Goal: Task Accomplishment & Management: Manage account settings

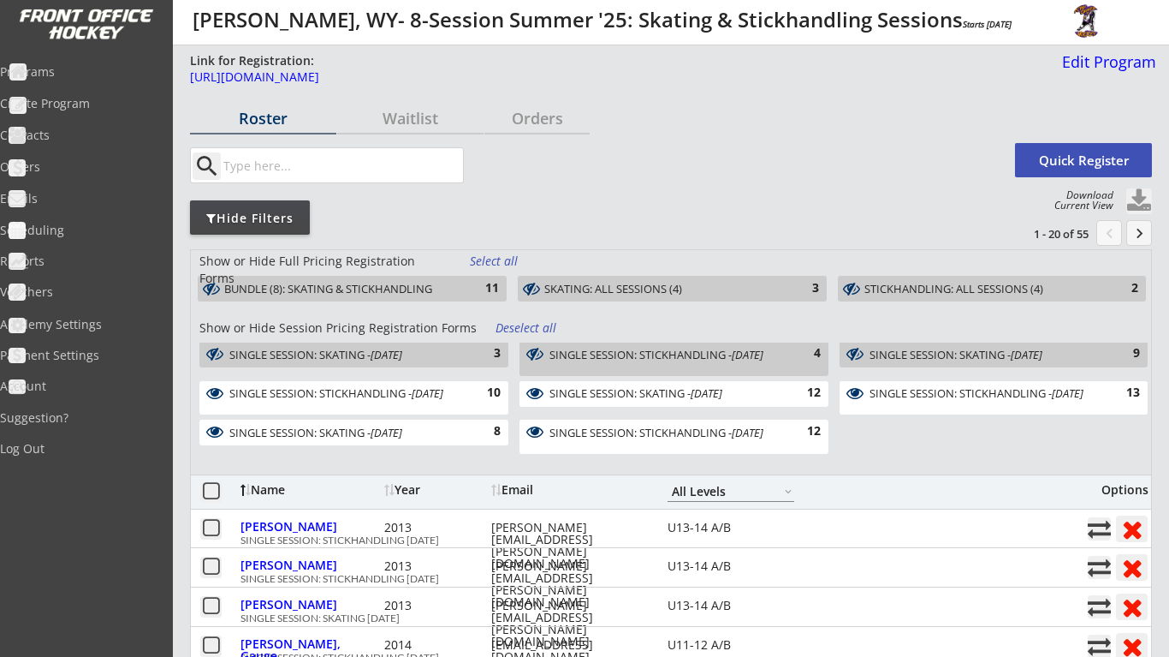
select select ""All Levels""
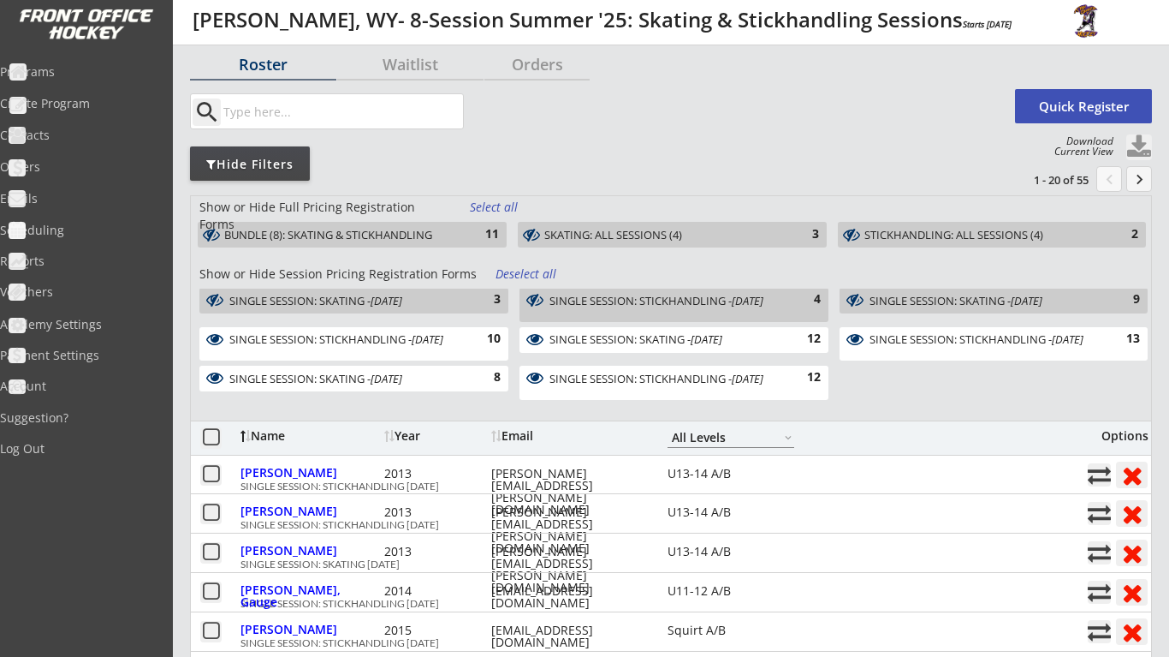
click at [485, 345] on div "10" at bounding box center [483, 338] width 34 height 17
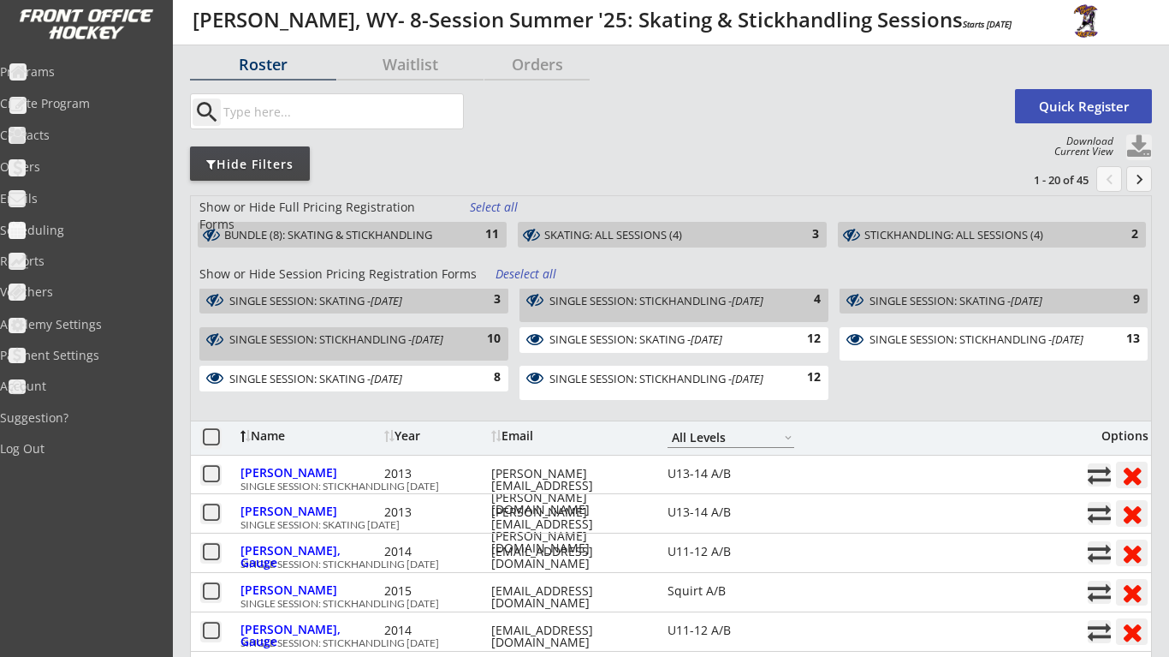
click at [722, 337] on em "[DATE]" at bounding box center [707, 338] width 32 height 15
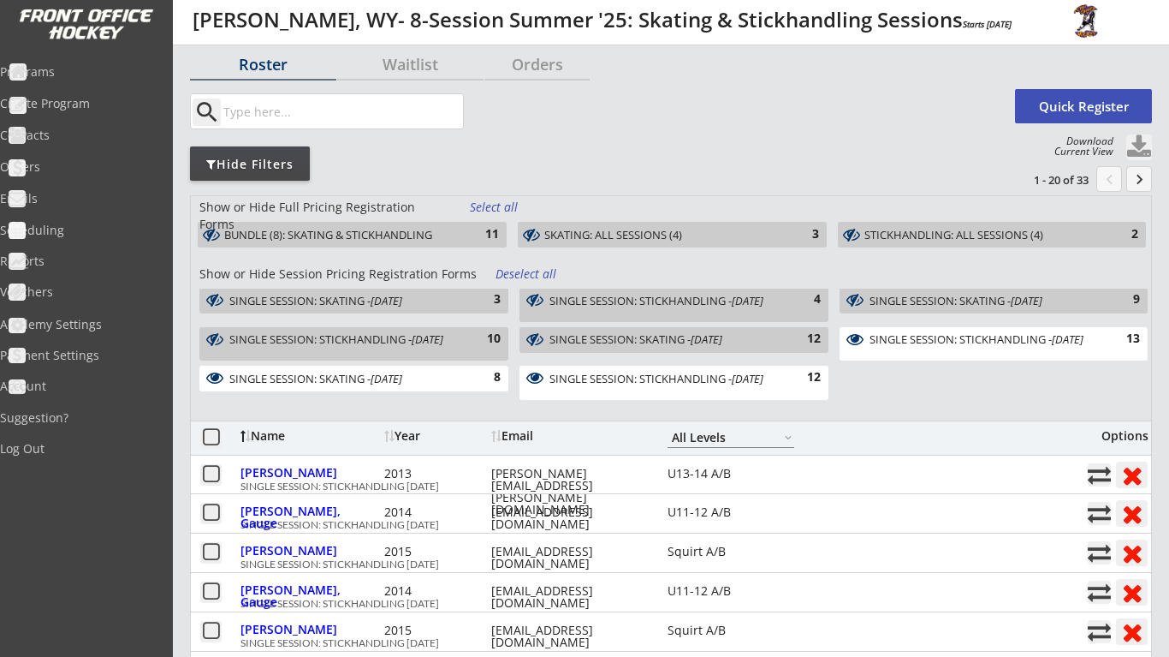
click at [660, 384] on div "SINGLE SESSION: STICKHANDLING - [DATE]" at bounding box center [665, 378] width 231 height 12
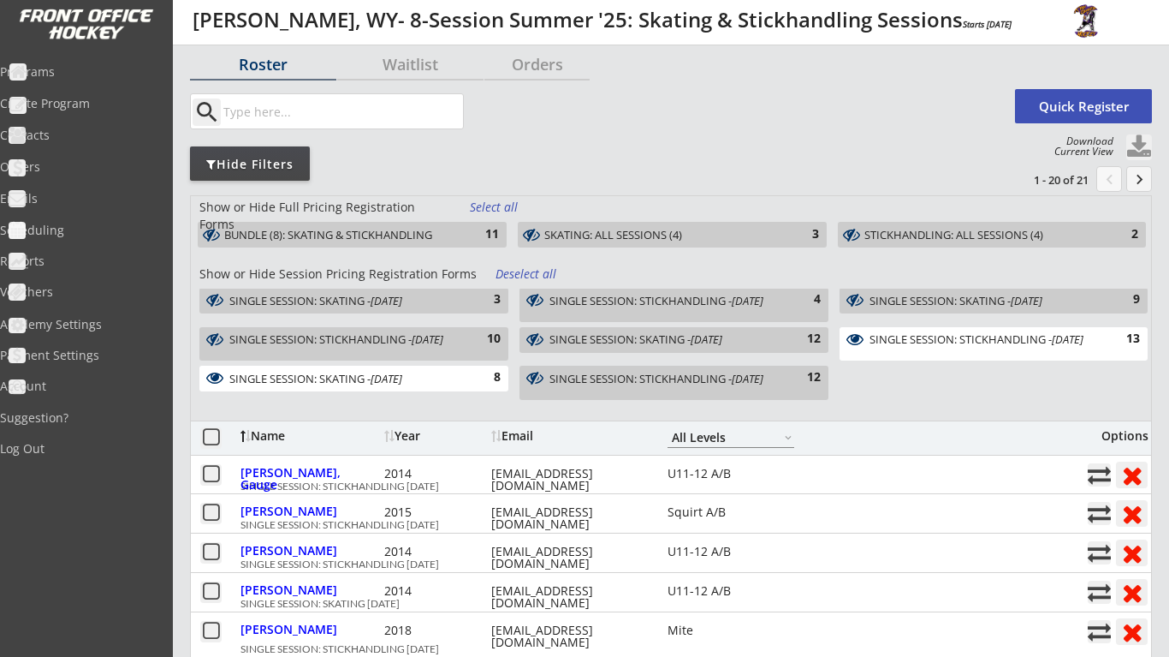
click at [485, 377] on div "8" at bounding box center [483, 377] width 34 height 17
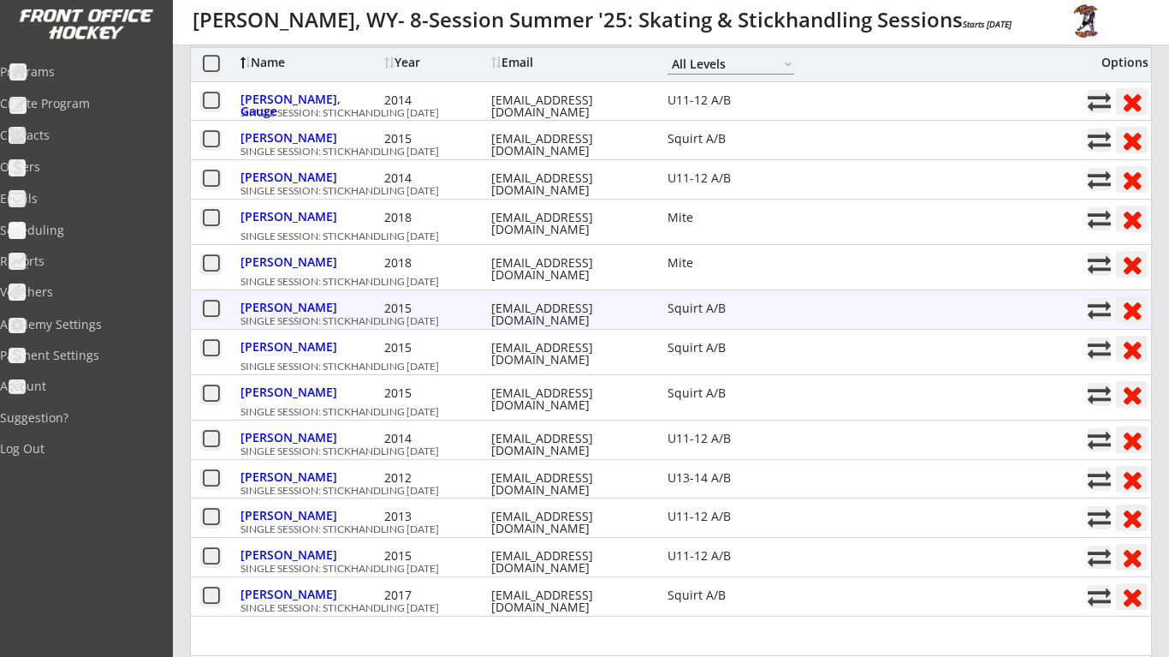
scroll to position [447, 0]
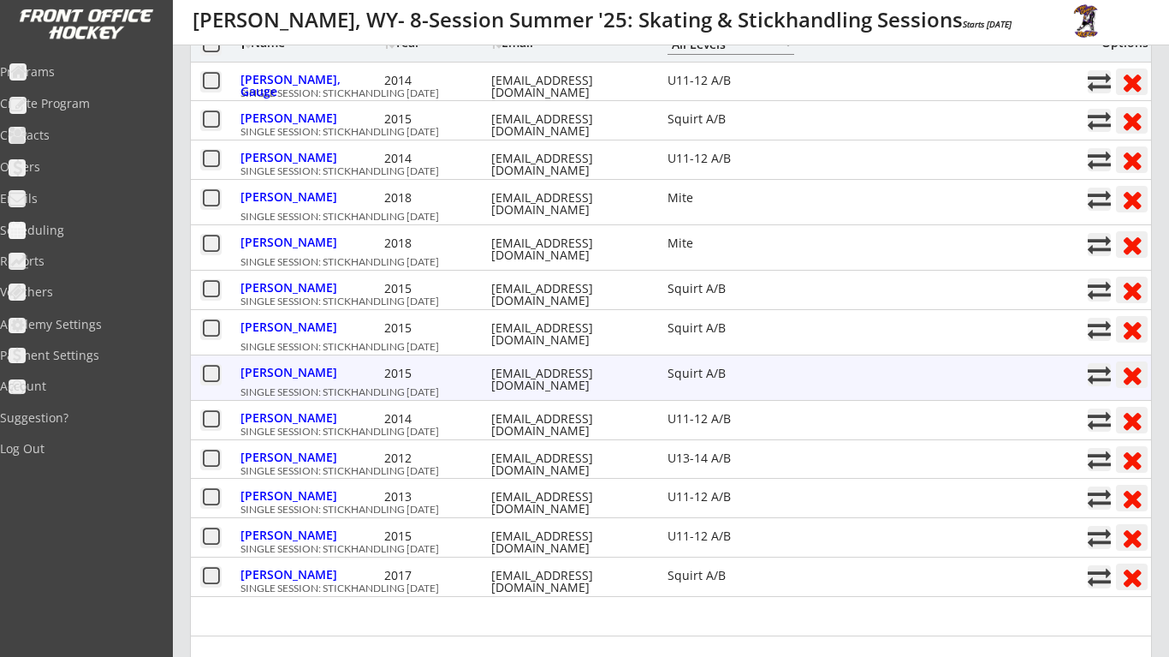
click at [1099, 370] on button at bounding box center [1099, 374] width 23 height 23
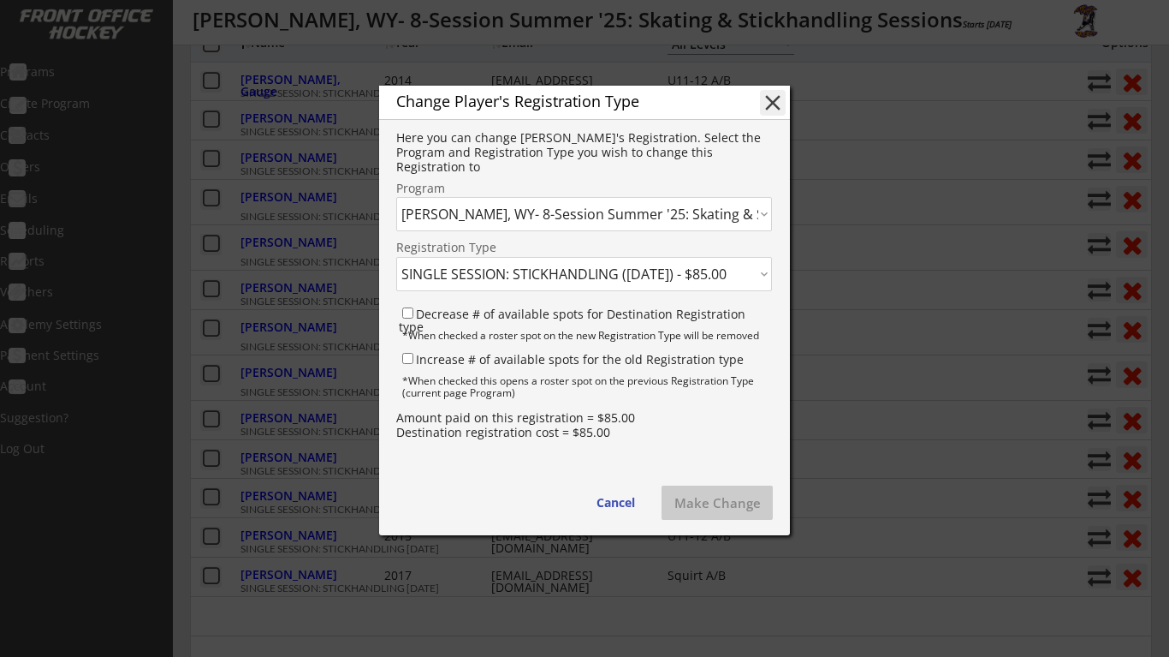
select select ""1348695171700984260__LOOKUP__1738168648320x289651126155988200""
click at [722, 507] on button "Make Change" at bounding box center [717, 502] width 111 height 34
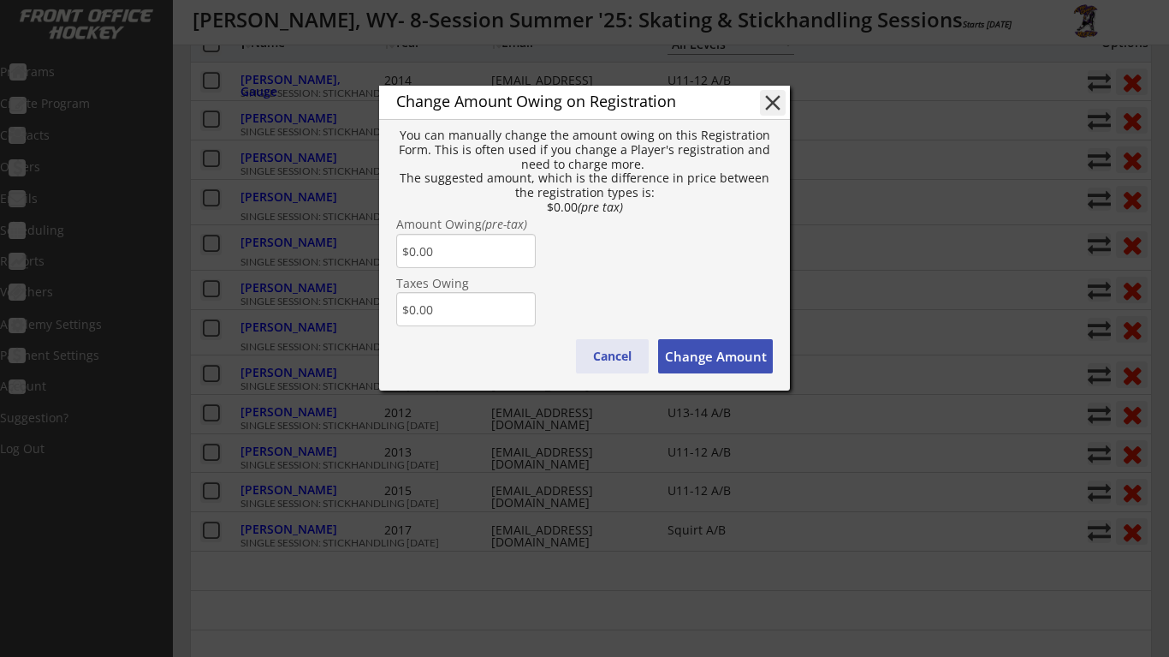
click at [623, 353] on button "Cancel" at bounding box center [612, 356] width 73 height 34
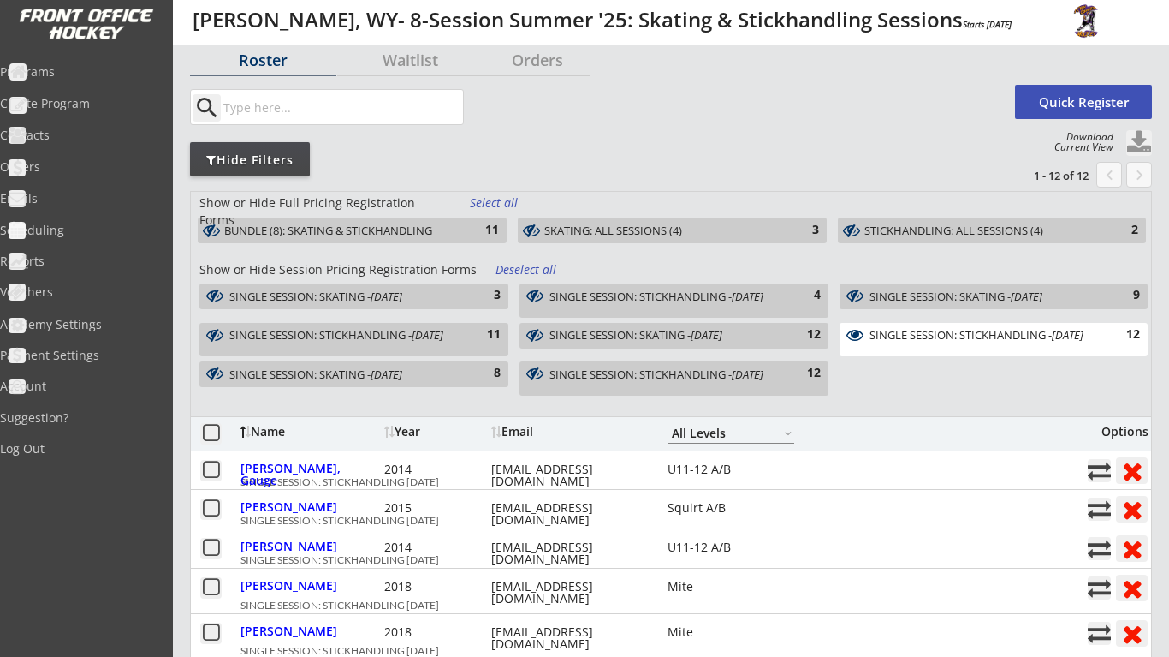
scroll to position [24, 0]
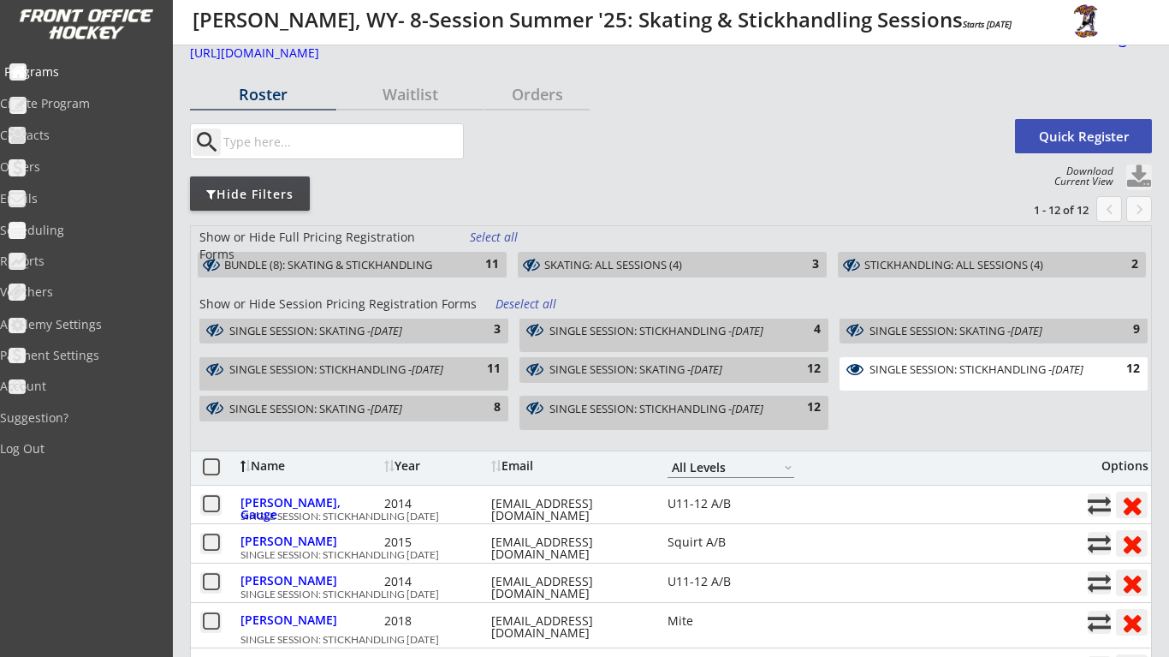
click at [110, 68] on div "Programs" at bounding box center [81, 72] width 154 height 12
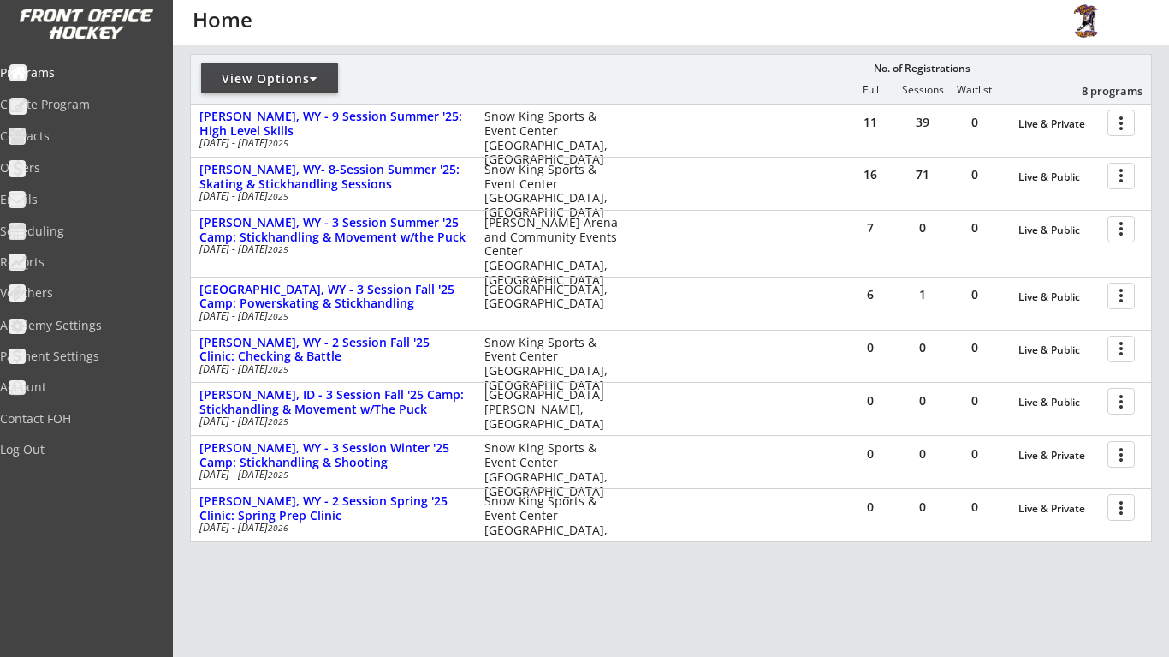
scroll to position [205, 0]
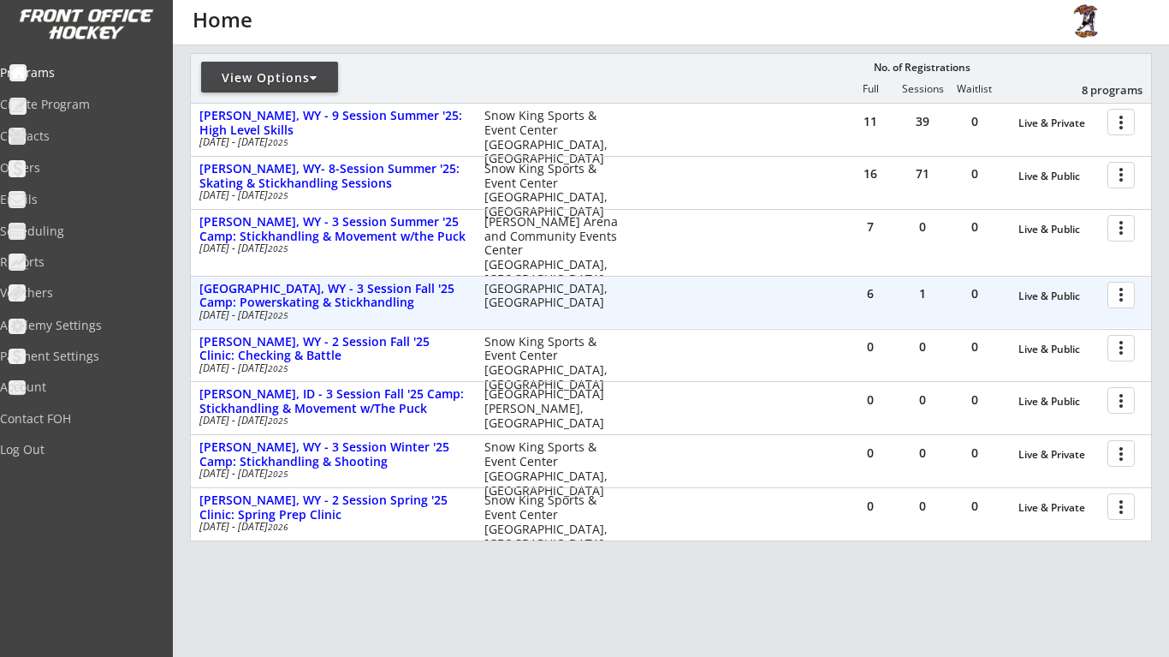
click at [1111, 292] on div at bounding box center [1124, 294] width 30 height 30
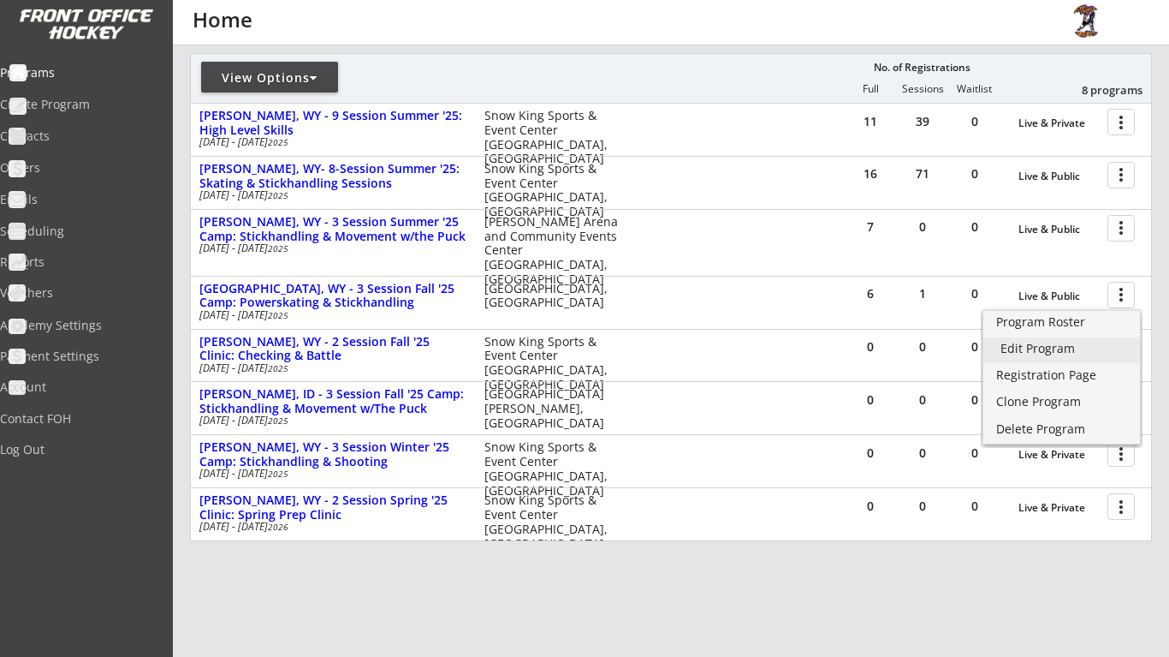
click at [1087, 346] on div "Edit Program" at bounding box center [1062, 348] width 122 height 12
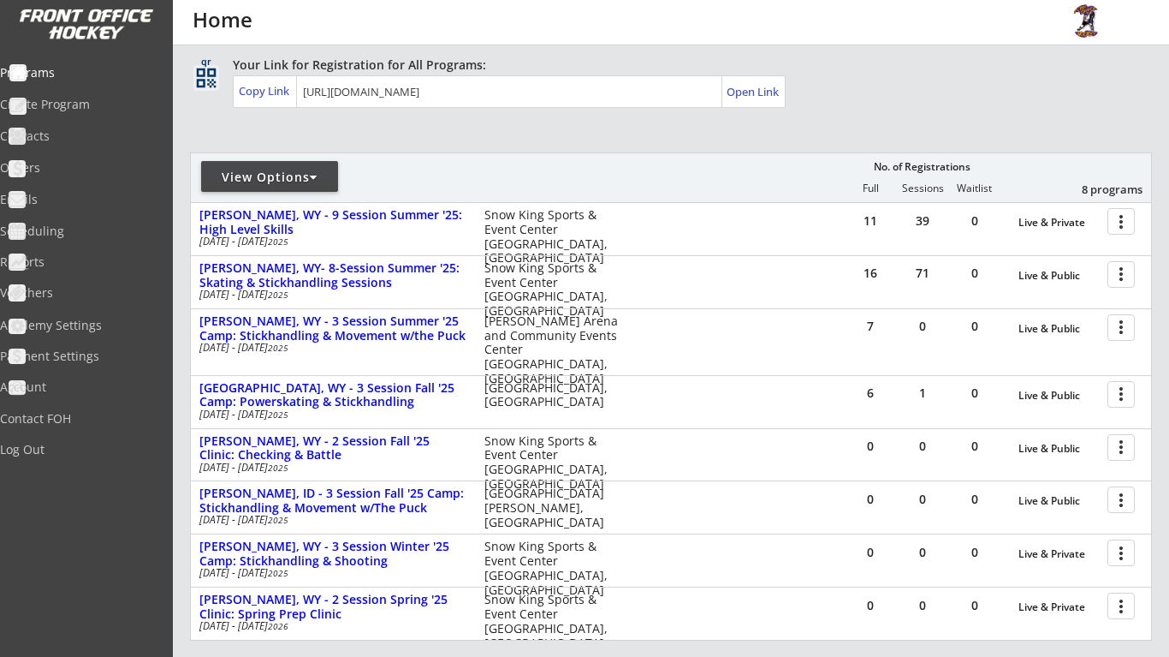
scroll to position [110, 0]
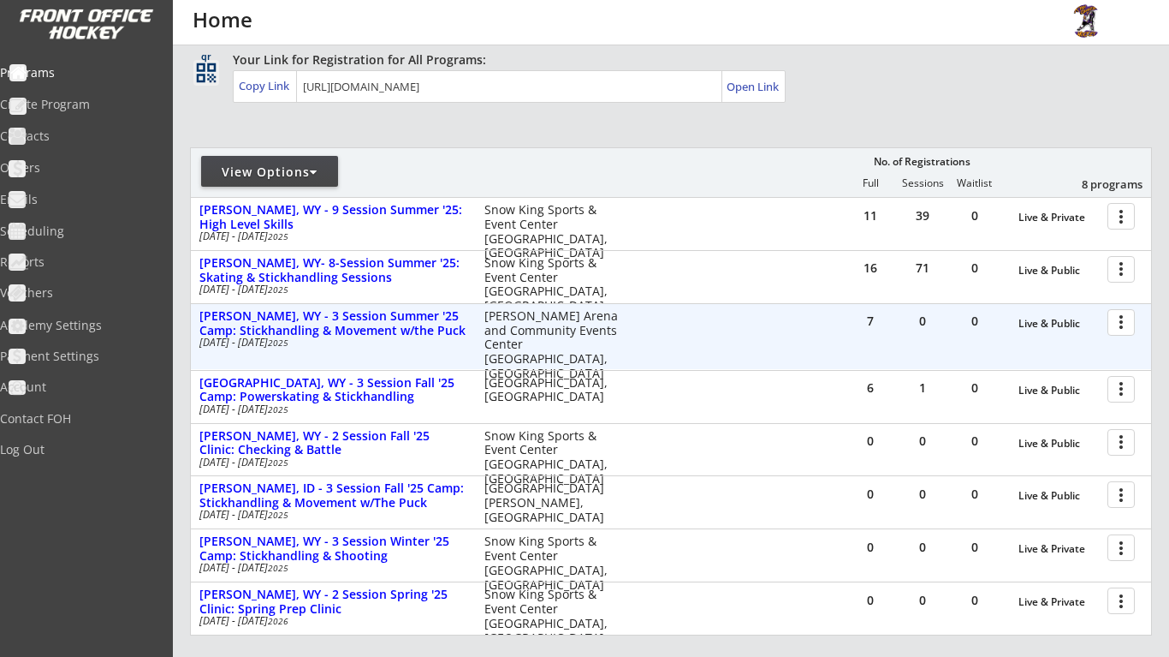
click at [1118, 328] on div at bounding box center [1124, 321] width 30 height 30
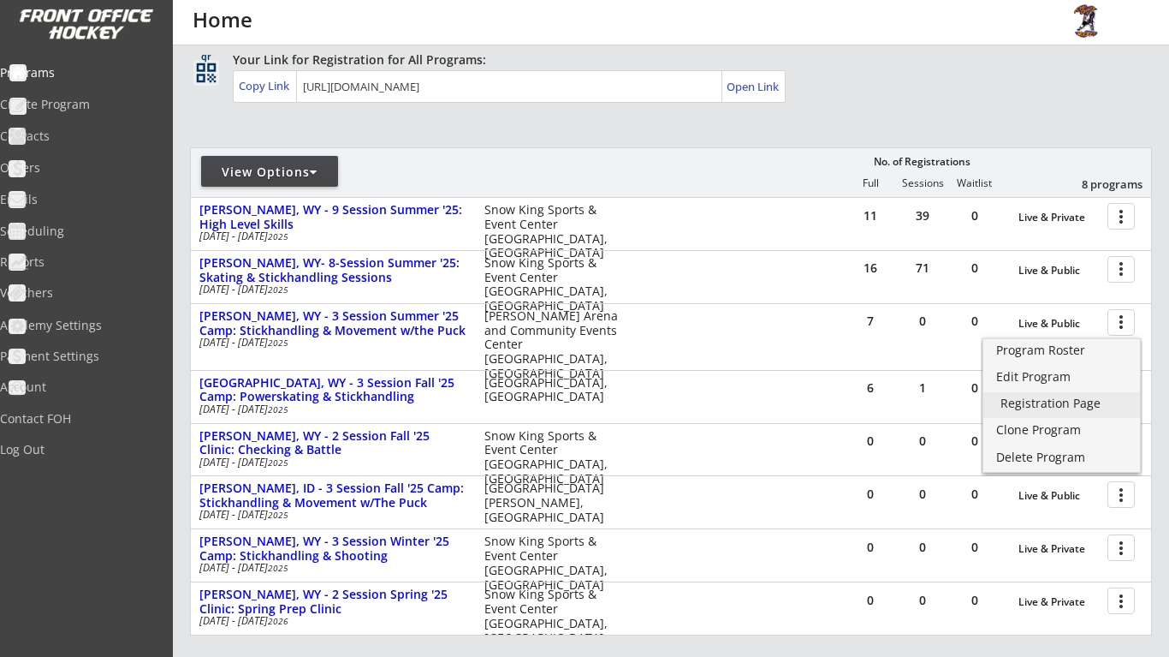
click at [1070, 402] on div "Registration Page" at bounding box center [1062, 403] width 122 height 12
click at [1074, 374] on div "Edit Program" at bounding box center [1062, 377] width 122 height 12
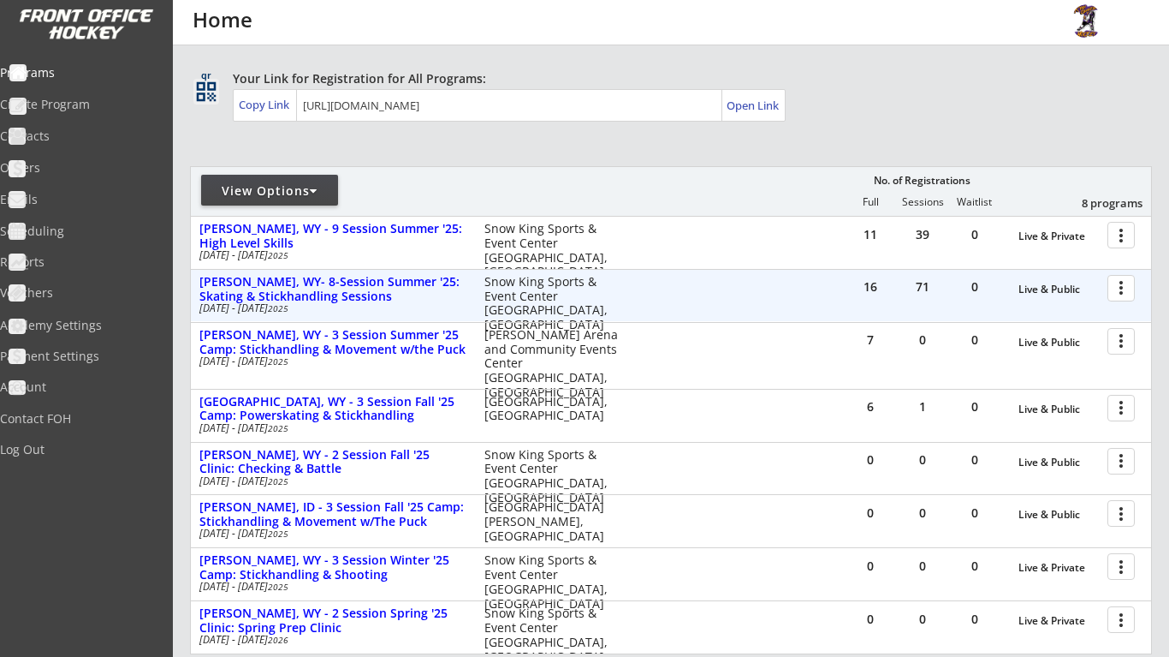
scroll to position [107, 0]
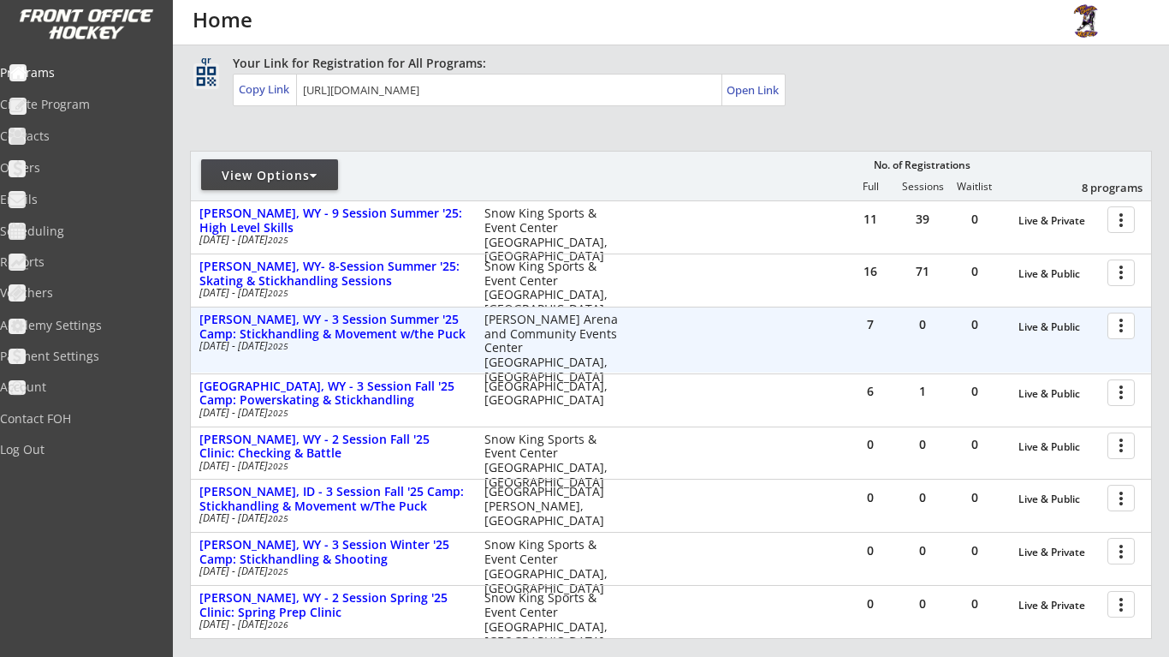
click at [1113, 334] on div at bounding box center [1124, 325] width 30 height 30
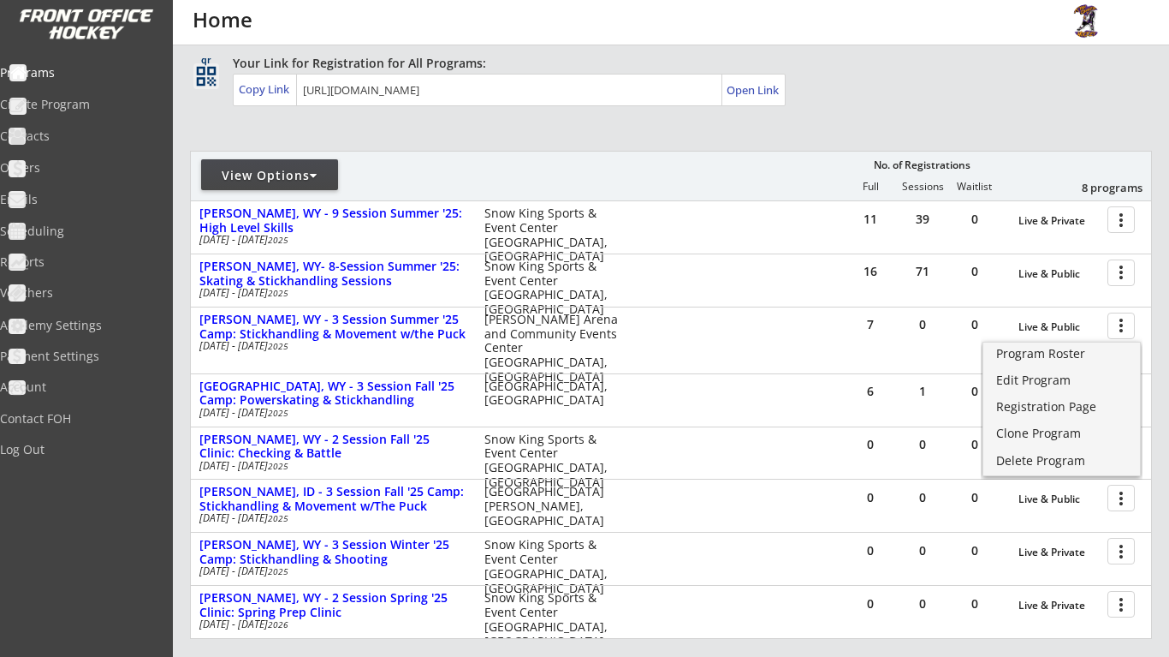
click at [1082, 368] on div "Program Roster Edit Program Registration Page Clone Program Delete Program" at bounding box center [1062, 409] width 158 height 134
click at [1082, 383] on div "Edit Program" at bounding box center [1062, 380] width 122 height 12
